Goal: Book appointment/travel/reservation

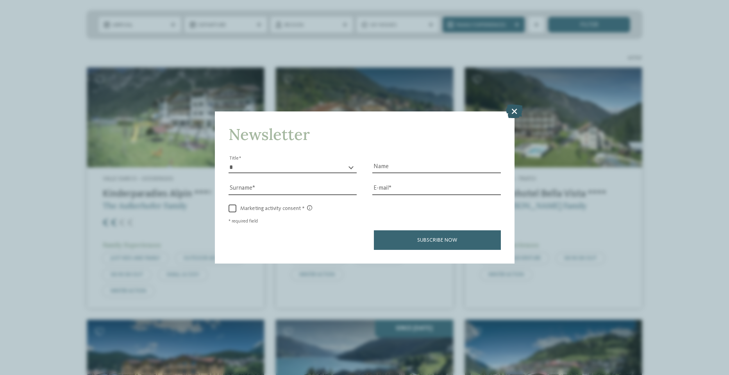
click at [512, 113] on icon at bounding box center [514, 111] width 17 height 14
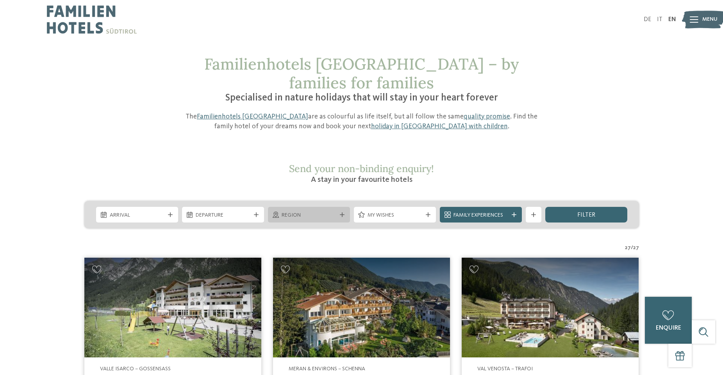
click at [304, 211] on span "Region" at bounding box center [309, 215] width 55 height 8
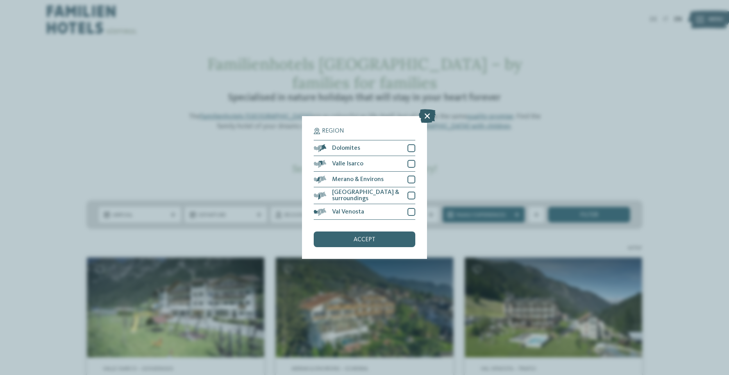
click at [426, 116] on icon at bounding box center [427, 116] width 17 height 14
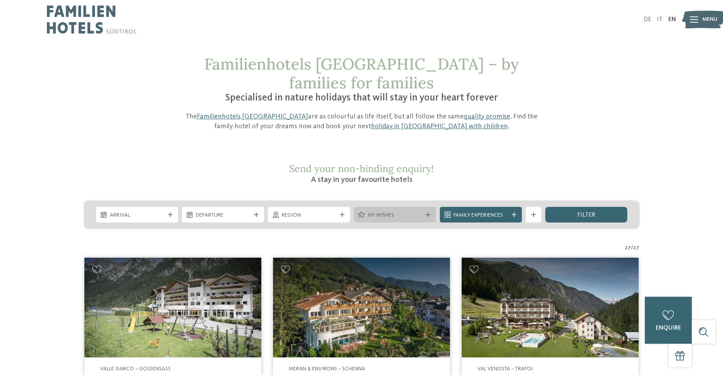
click at [386, 211] on span "My wishes" at bounding box center [395, 215] width 55 height 8
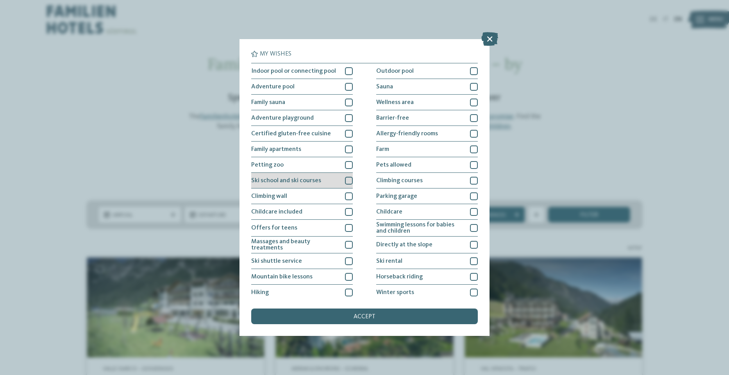
click at [345, 181] on div at bounding box center [349, 181] width 8 height 8
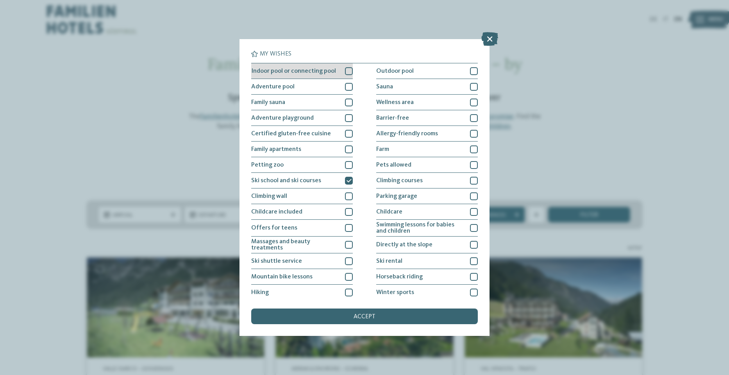
click at [345, 70] on div at bounding box center [349, 71] width 8 height 8
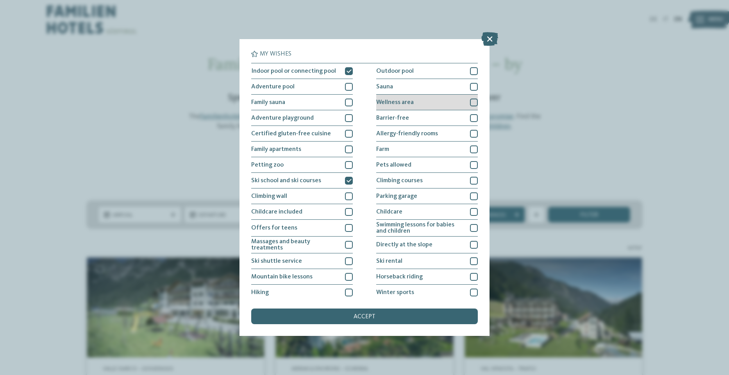
click at [470, 101] on div at bounding box center [474, 102] width 8 height 8
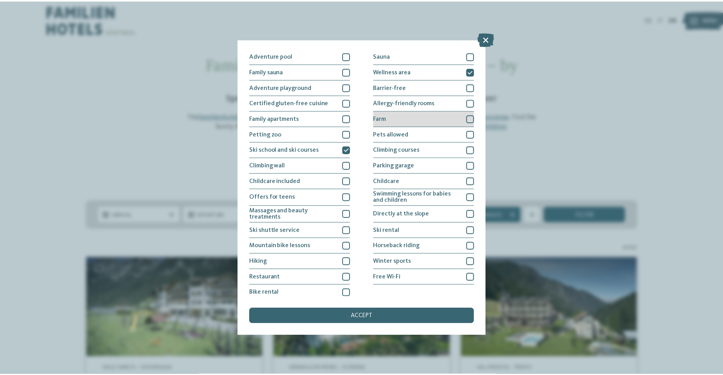
scroll to position [35, 0]
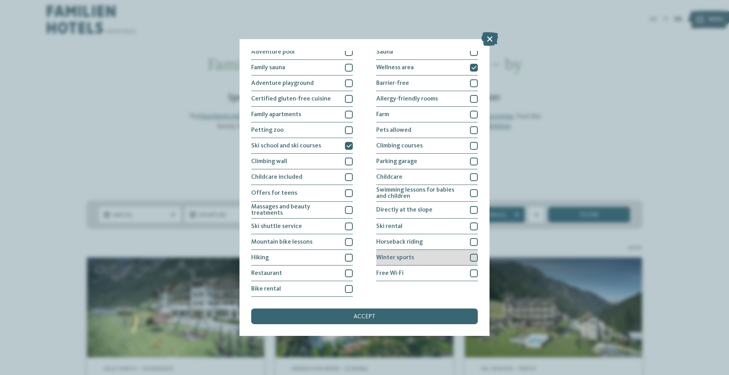
click at [442, 255] on div "Winter sports" at bounding box center [427, 258] width 102 height 16
click at [401, 318] on div "accept" at bounding box center [364, 316] width 227 height 16
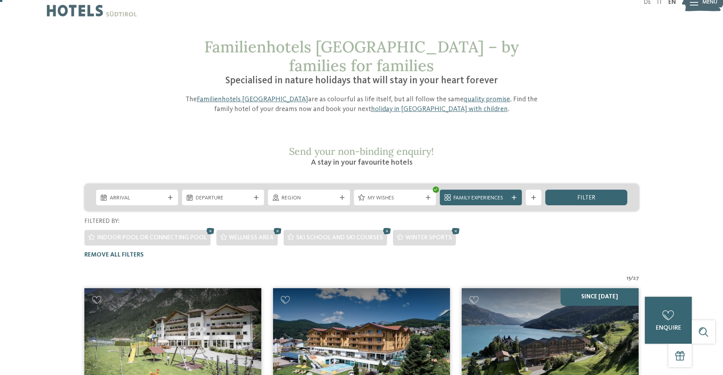
scroll to position [3, 0]
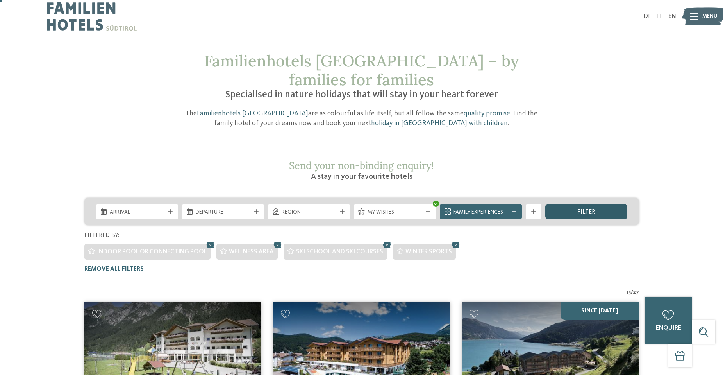
click at [576, 203] on div "filter" at bounding box center [586, 211] width 82 height 16
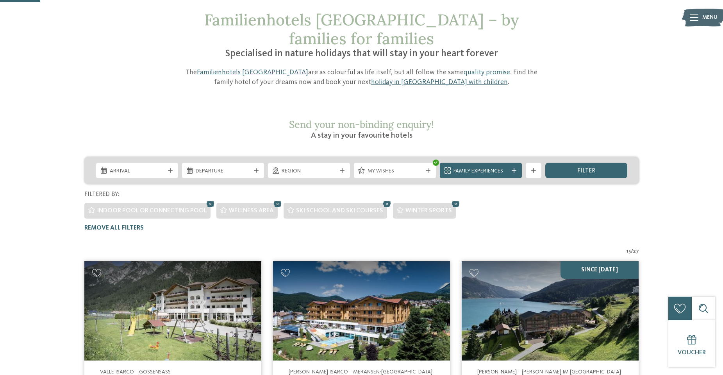
scroll to position [42, 0]
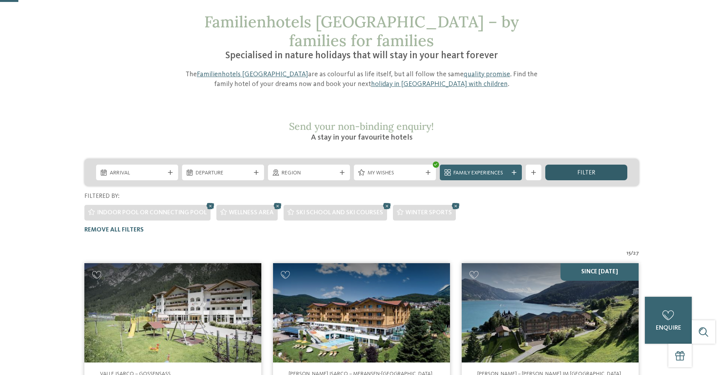
click at [573, 164] on div "filter" at bounding box center [586, 172] width 82 height 16
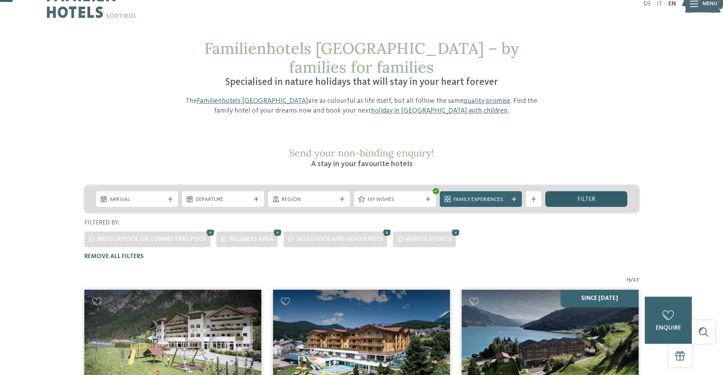
scroll to position [0, 0]
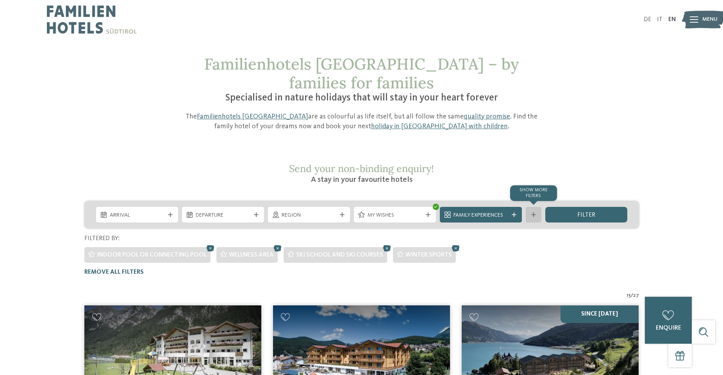
click at [532, 212] on icon at bounding box center [533, 214] width 5 height 5
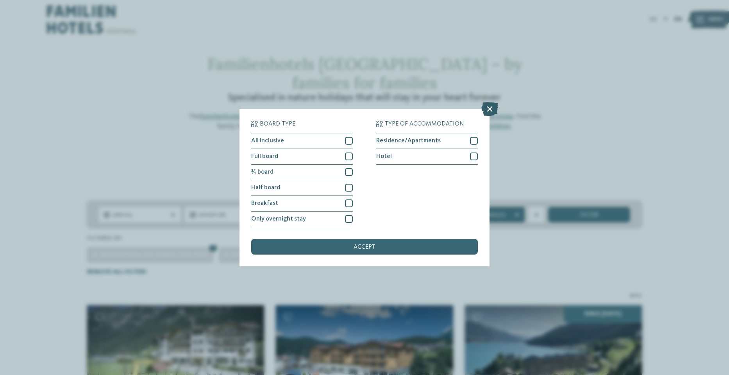
click at [487, 109] on icon at bounding box center [489, 109] width 17 height 14
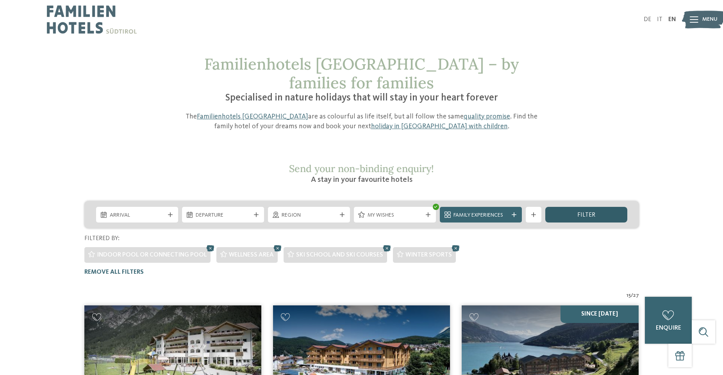
click at [585, 212] on span "filter" at bounding box center [586, 215] width 18 height 6
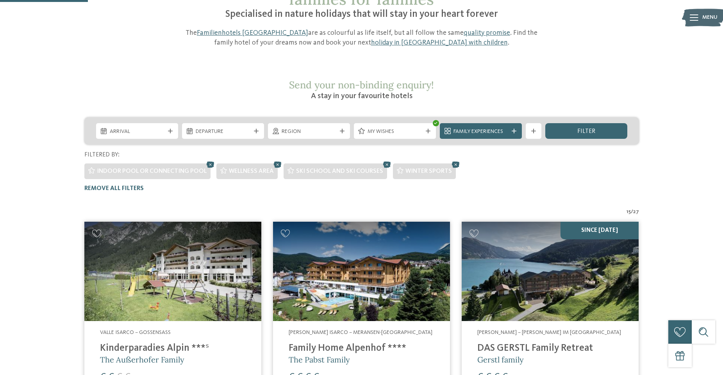
scroll to position [81, 0]
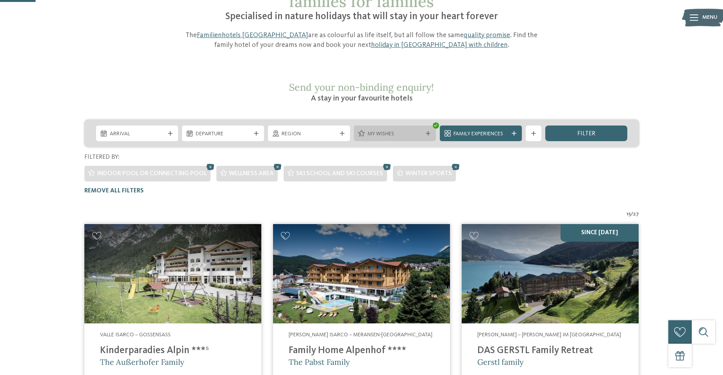
click at [413, 130] on span "My wishes" at bounding box center [395, 134] width 55 height 8
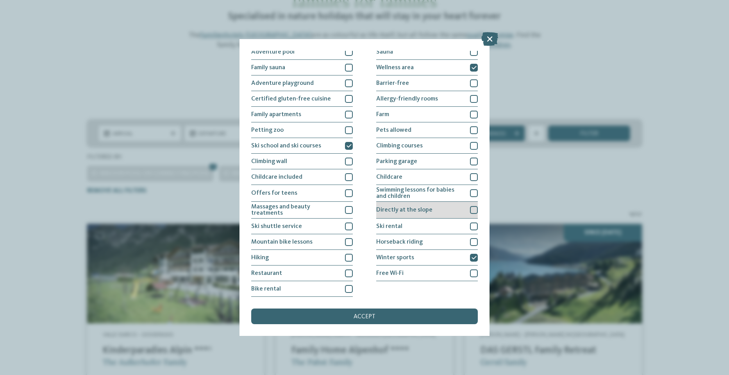
click at [437, 208] on div "Directly at the slope" at bounding box center [427, 210] width 102 height 17
click at [381, 319] on div "accept" at bounding box center [364, 316] width 227 height 16
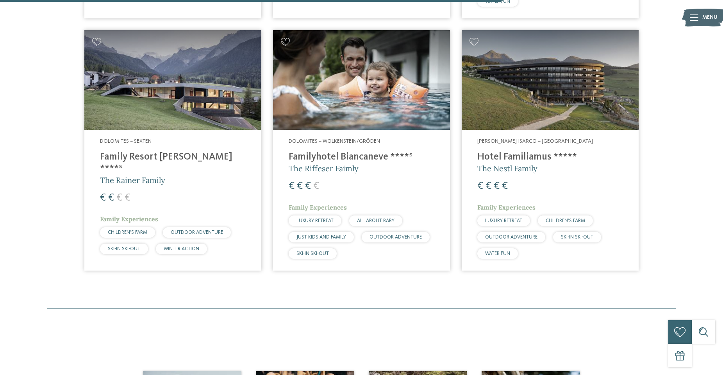
scroll to position [980, 0]
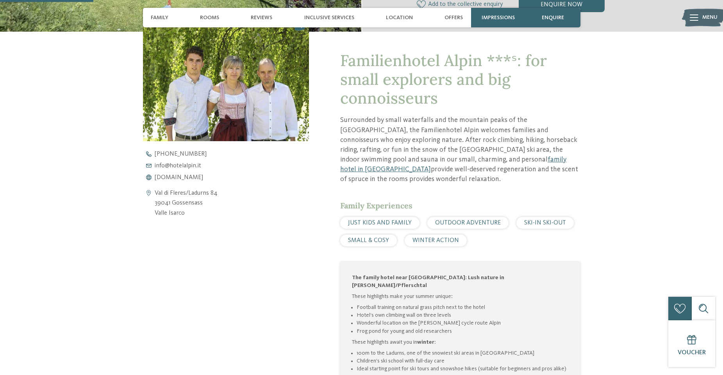
scroll to position [273, 0]
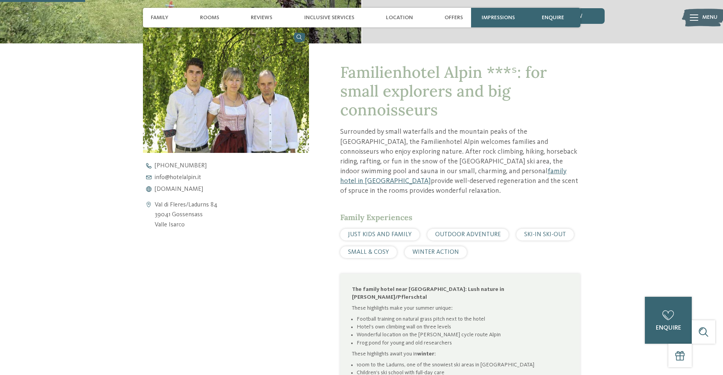
drag, startPoint x: 156, startPoint y: 202, endPoint x: 203, endPoint y: 214, distance: 48.6
click at [203, 214] on address "Val di Fleres/Ladurns 84 39041 Gossensass Valle Isarco" at bounding box center [186, 215] width 63 height 30
copy address "Val di Fleres/Ladurns 84 39041 Gossensass"
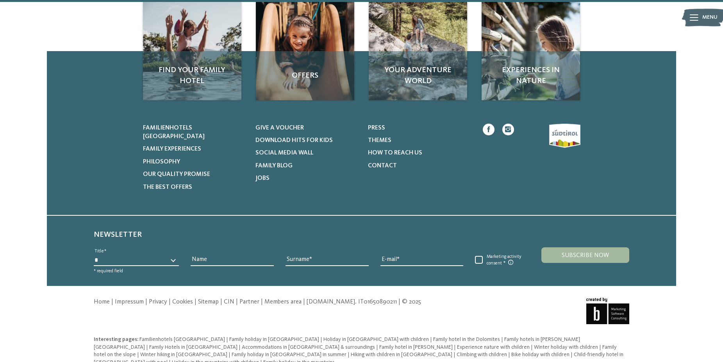
scroll to position [1005, 0]
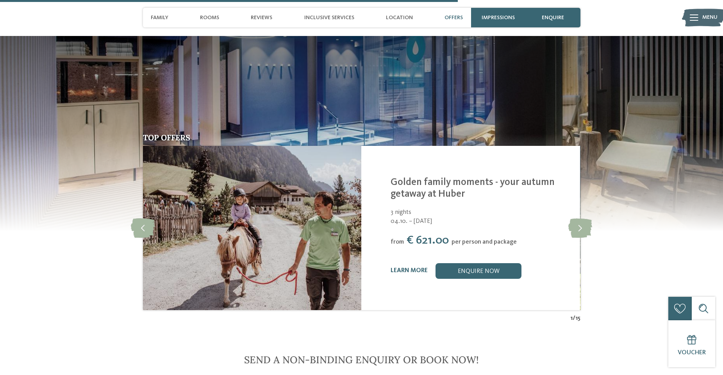
scroll to position [1953, 0]
